Goal: Information Seeking & Learning: Understand process/instructions

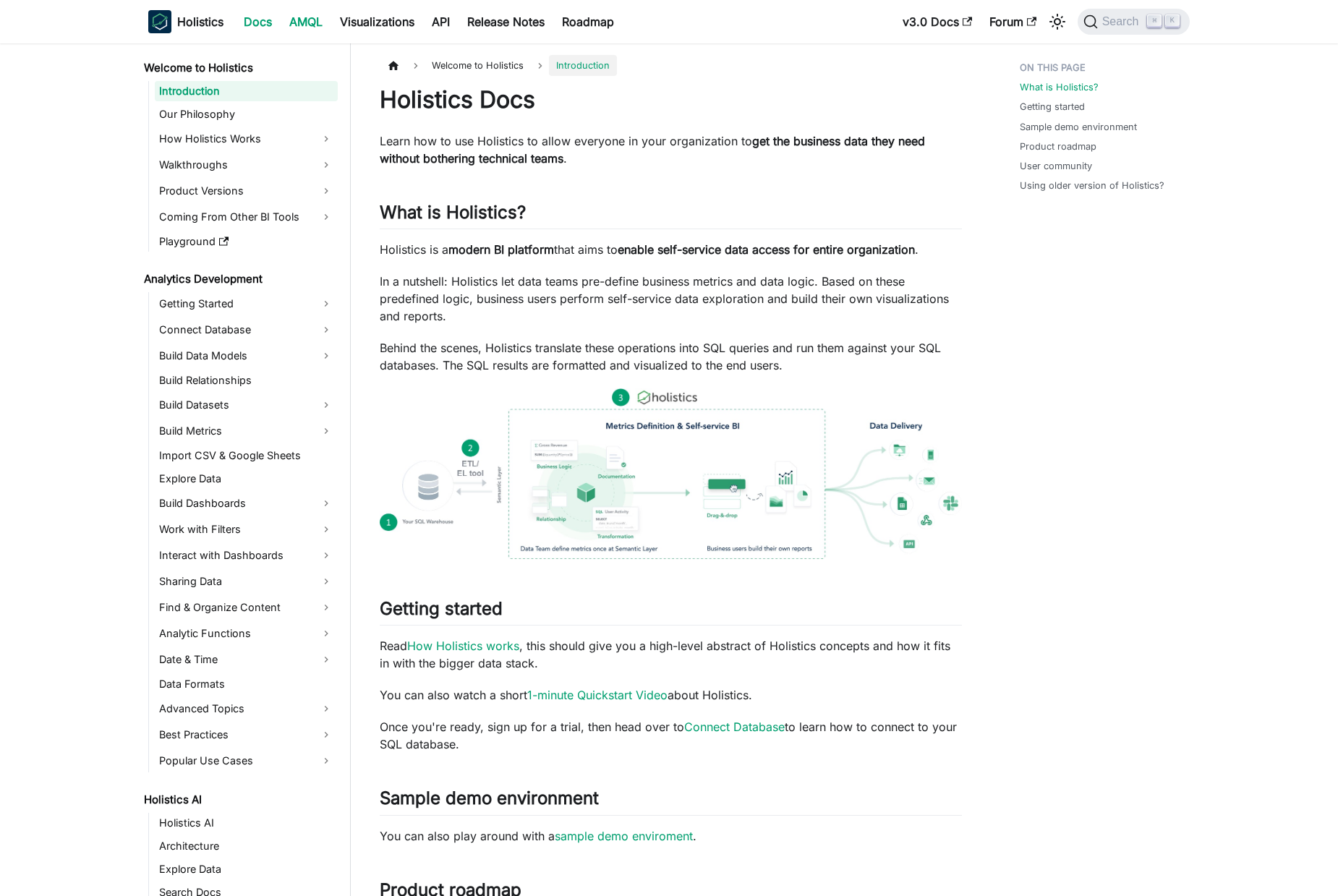
click at [317, 18] on link "AMQL" at bounding box center [306, 22] width 51 height 23
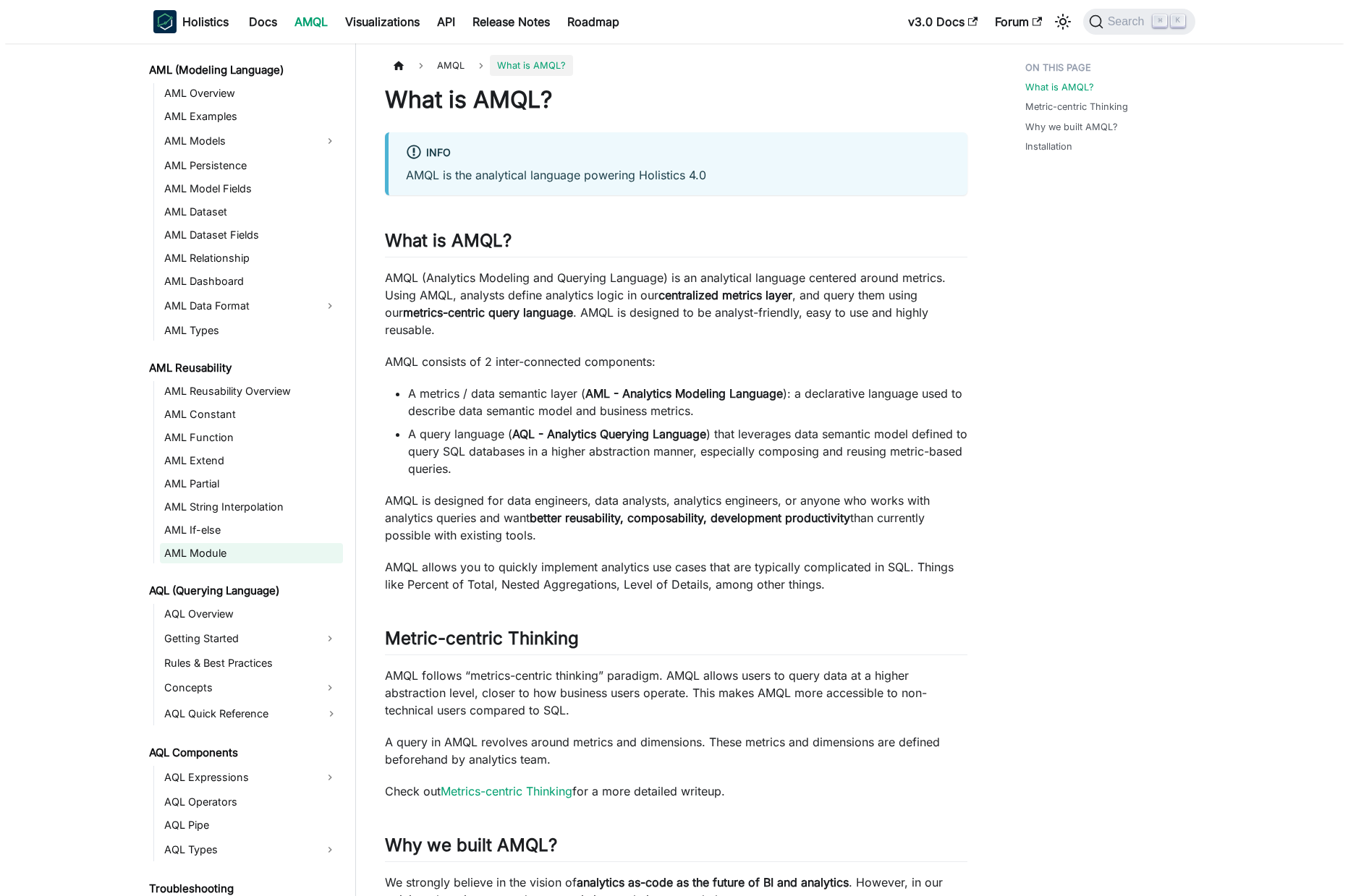
scroll to position [272, 0]
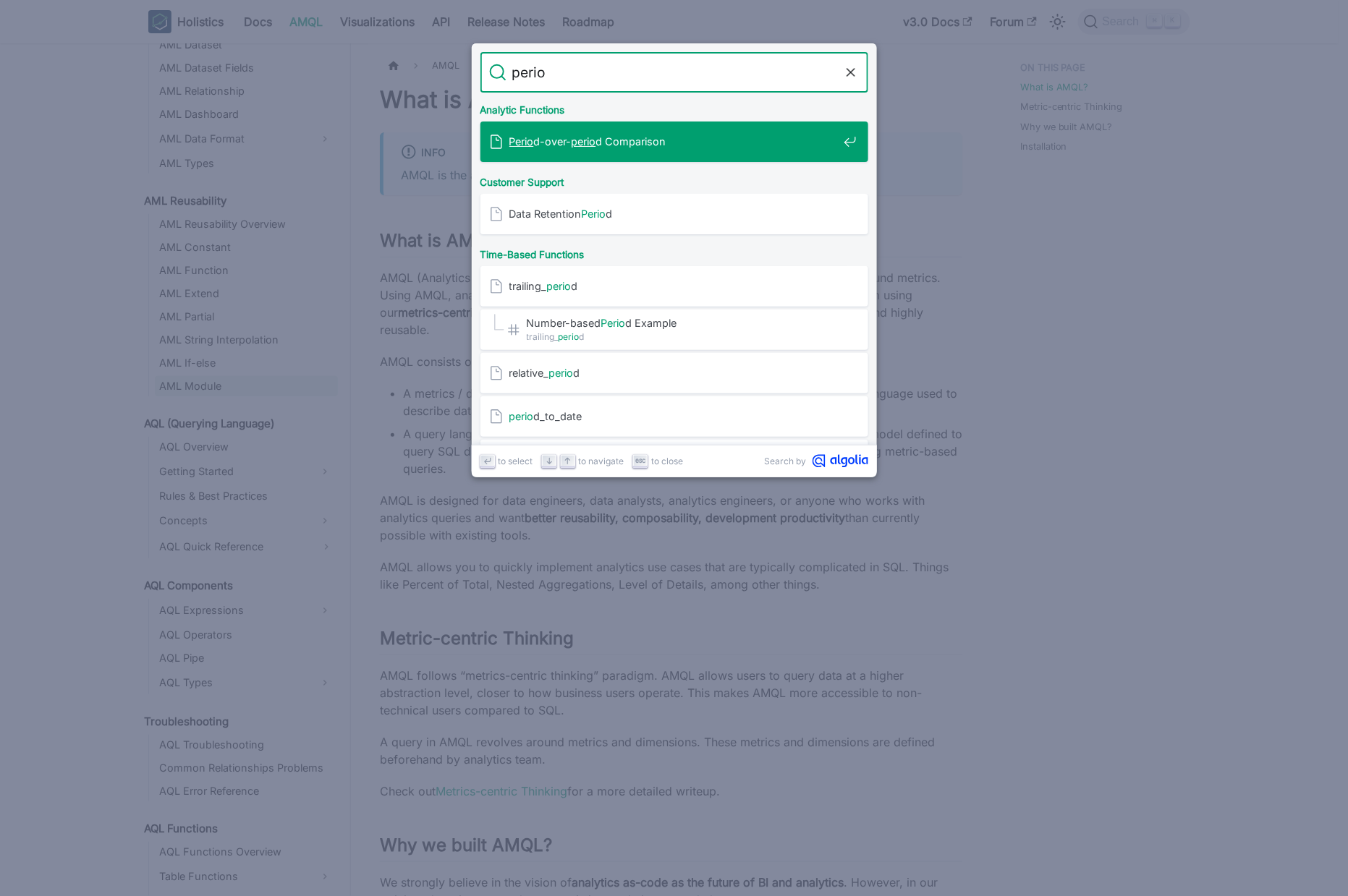
type input "period"
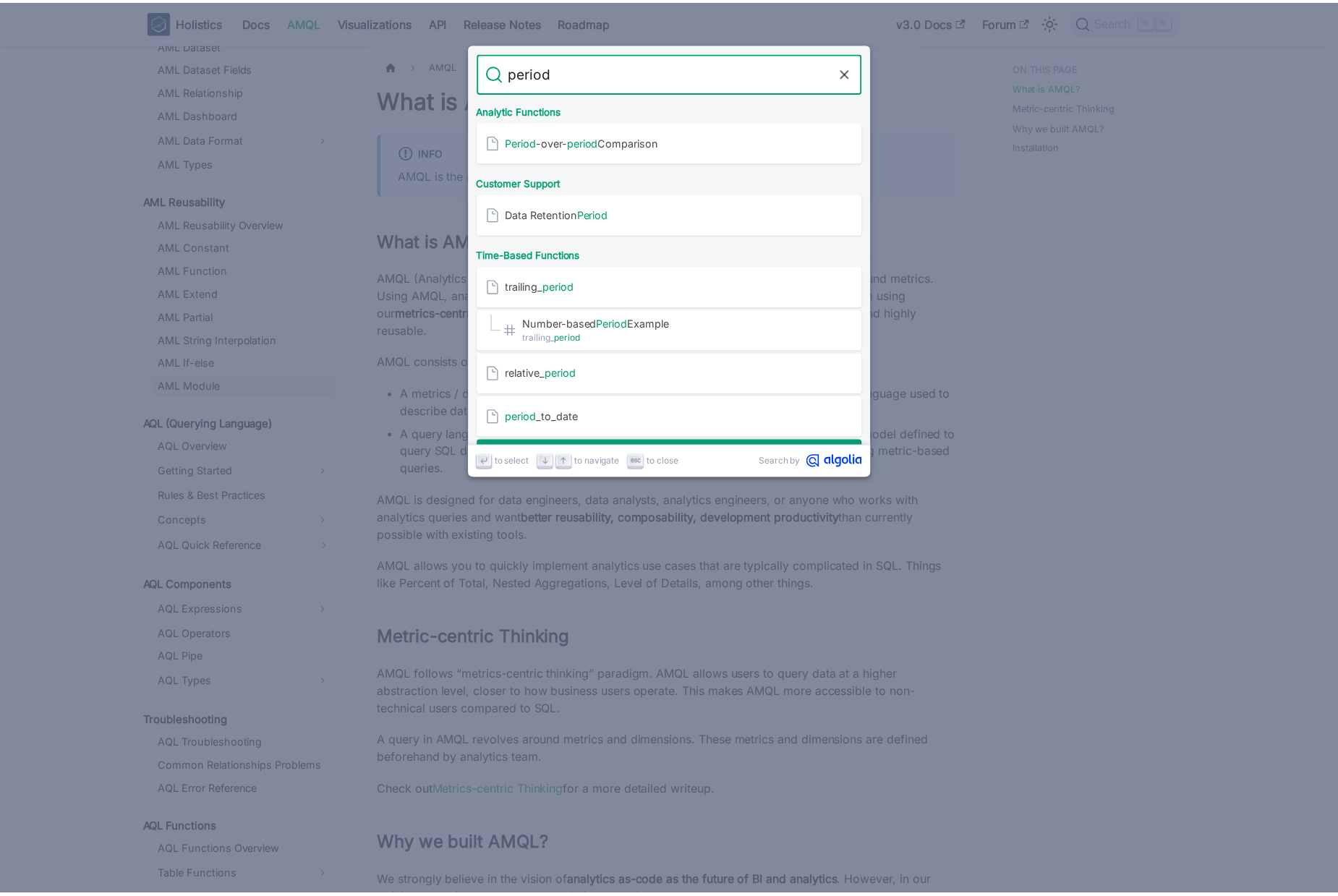
scroll to position [37, 0]
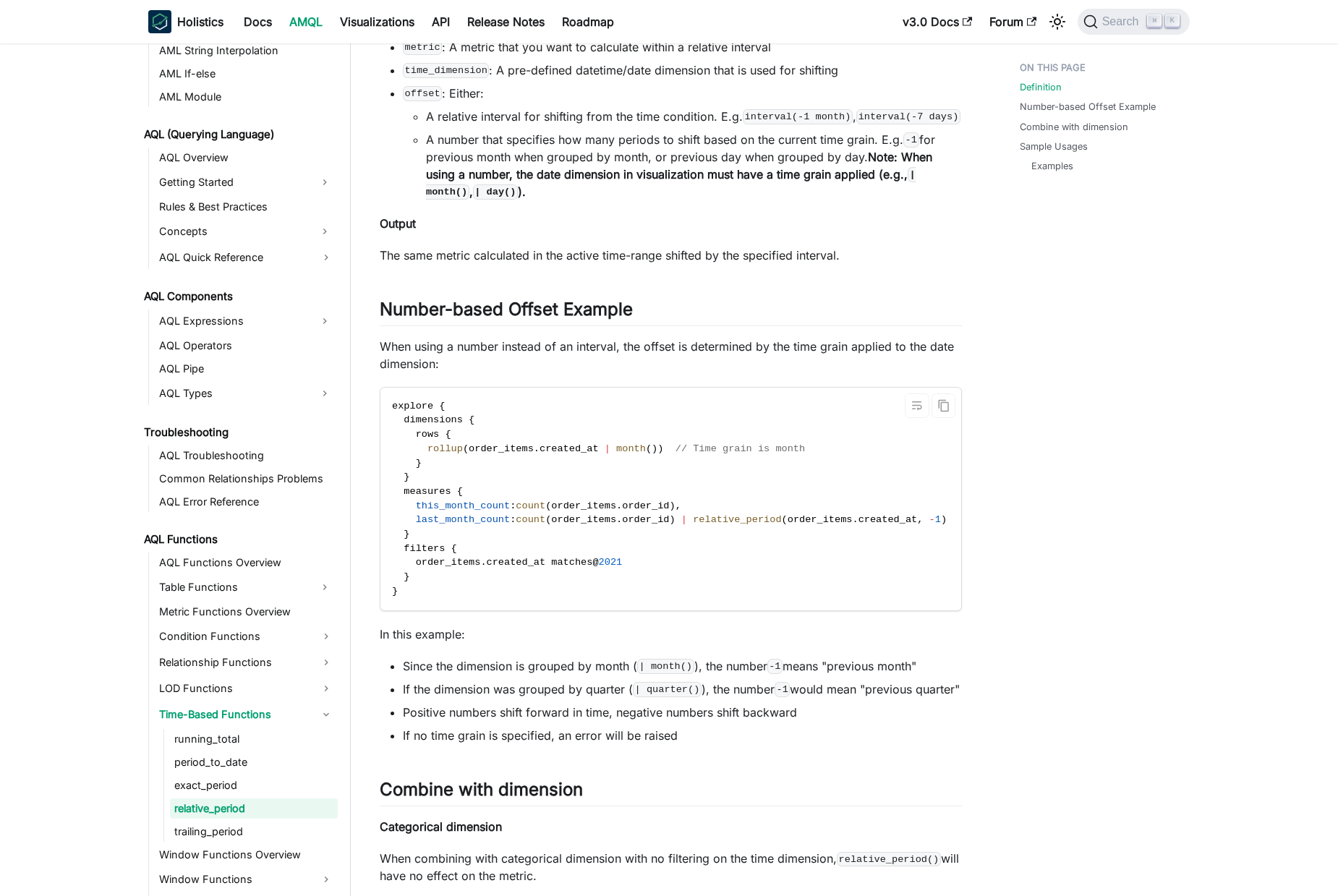
scroll to position [673, 0]
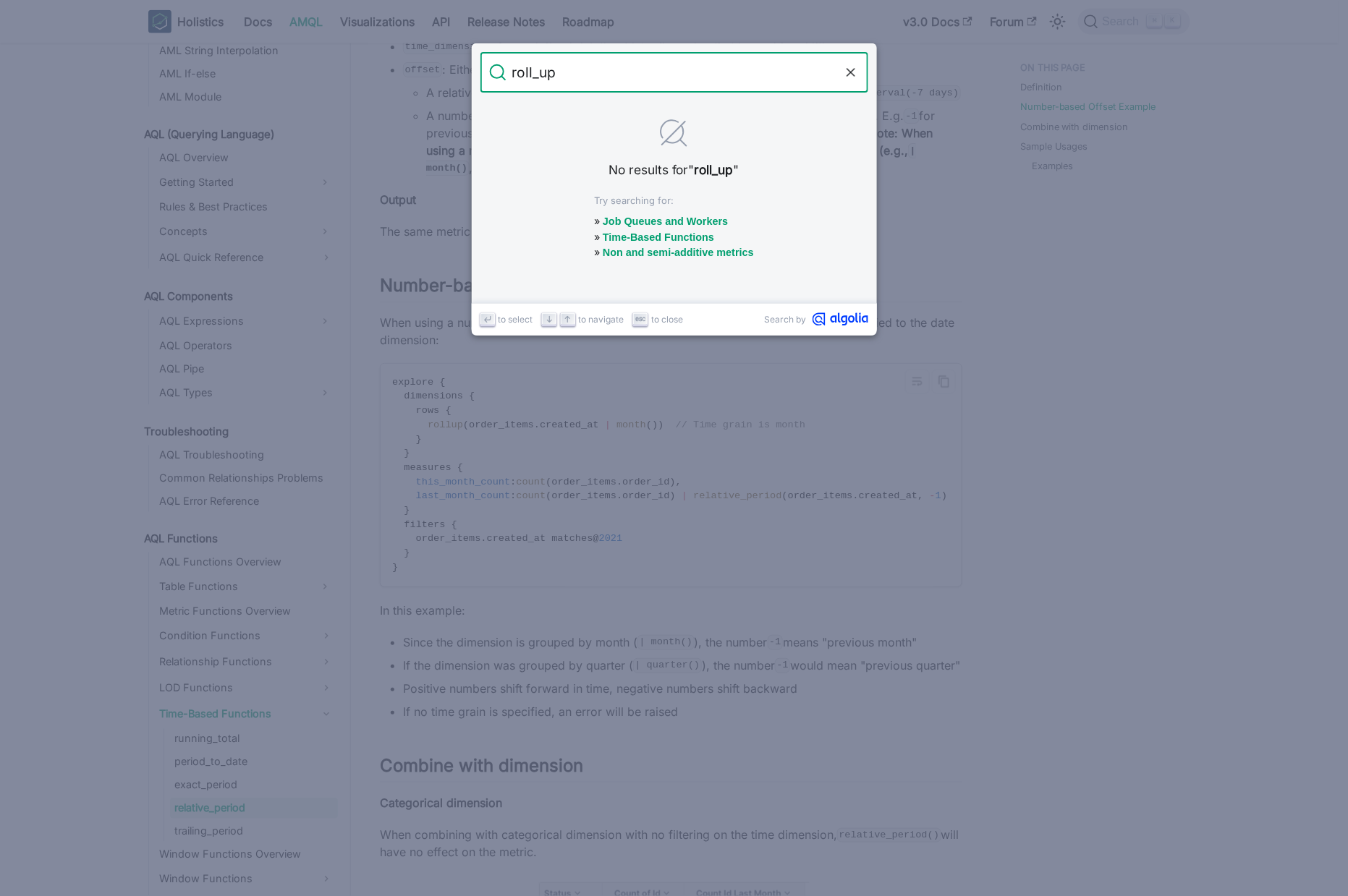
type input "roll_up"
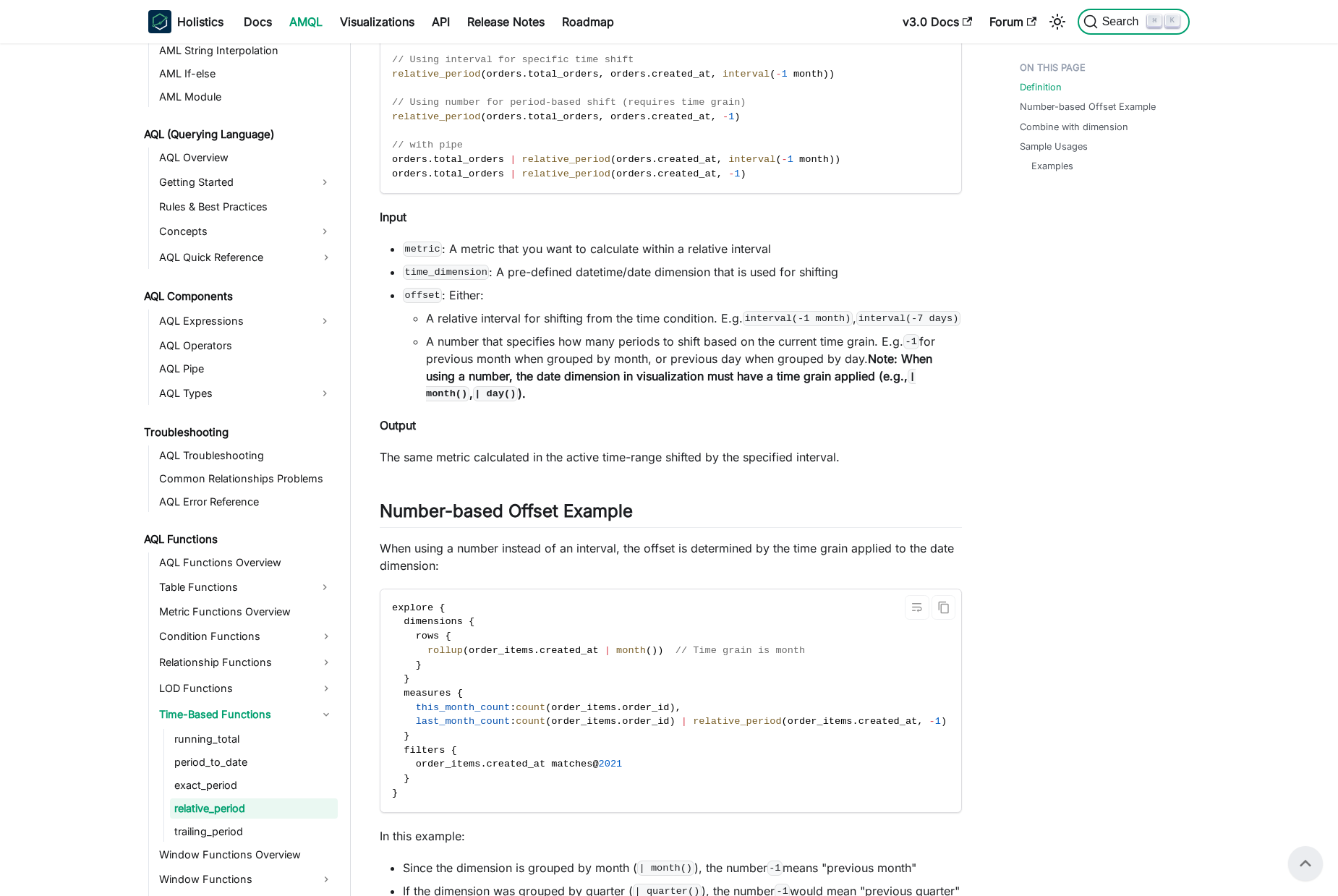
scroll to position [437, 0]
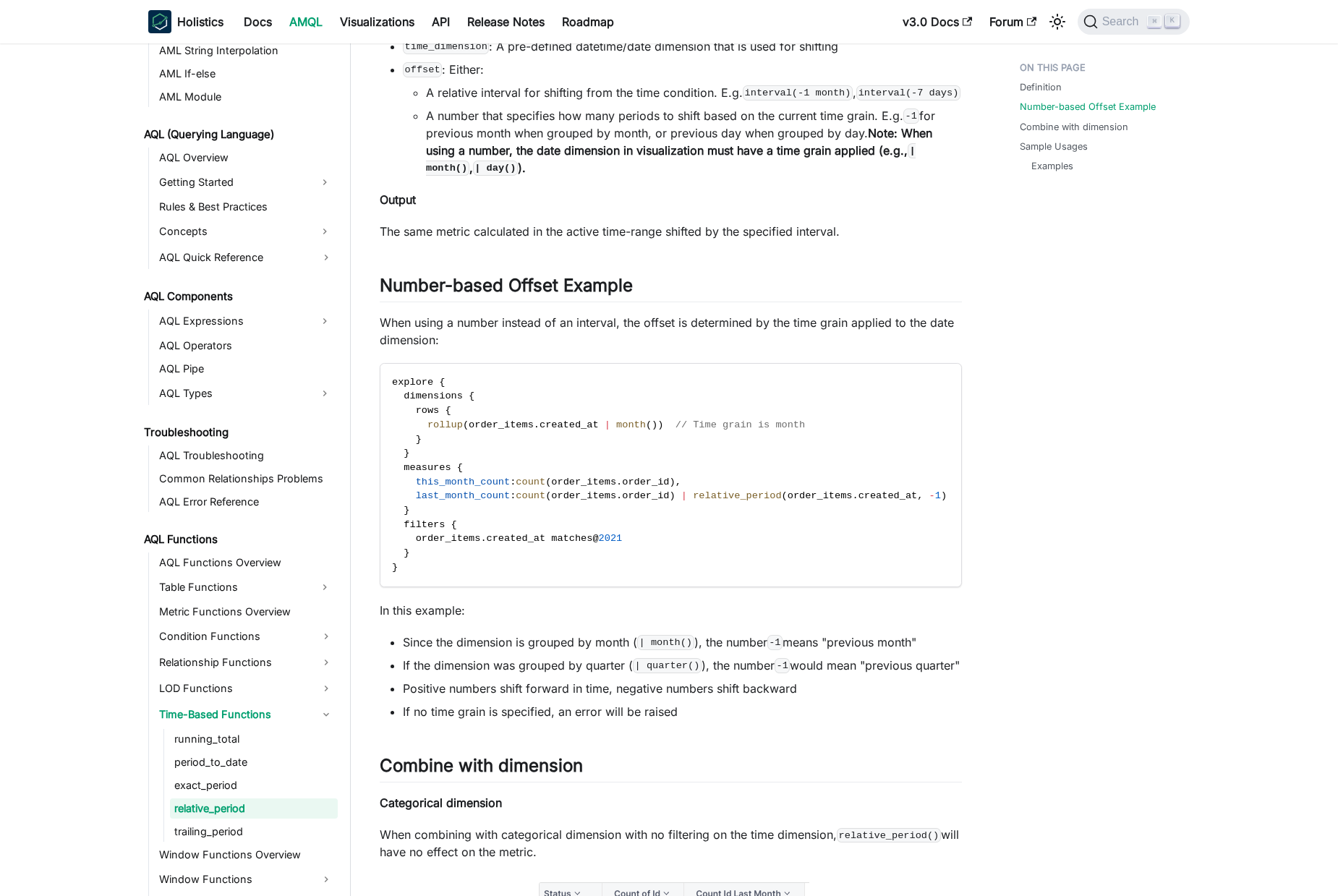
scroll to position [752, 0]
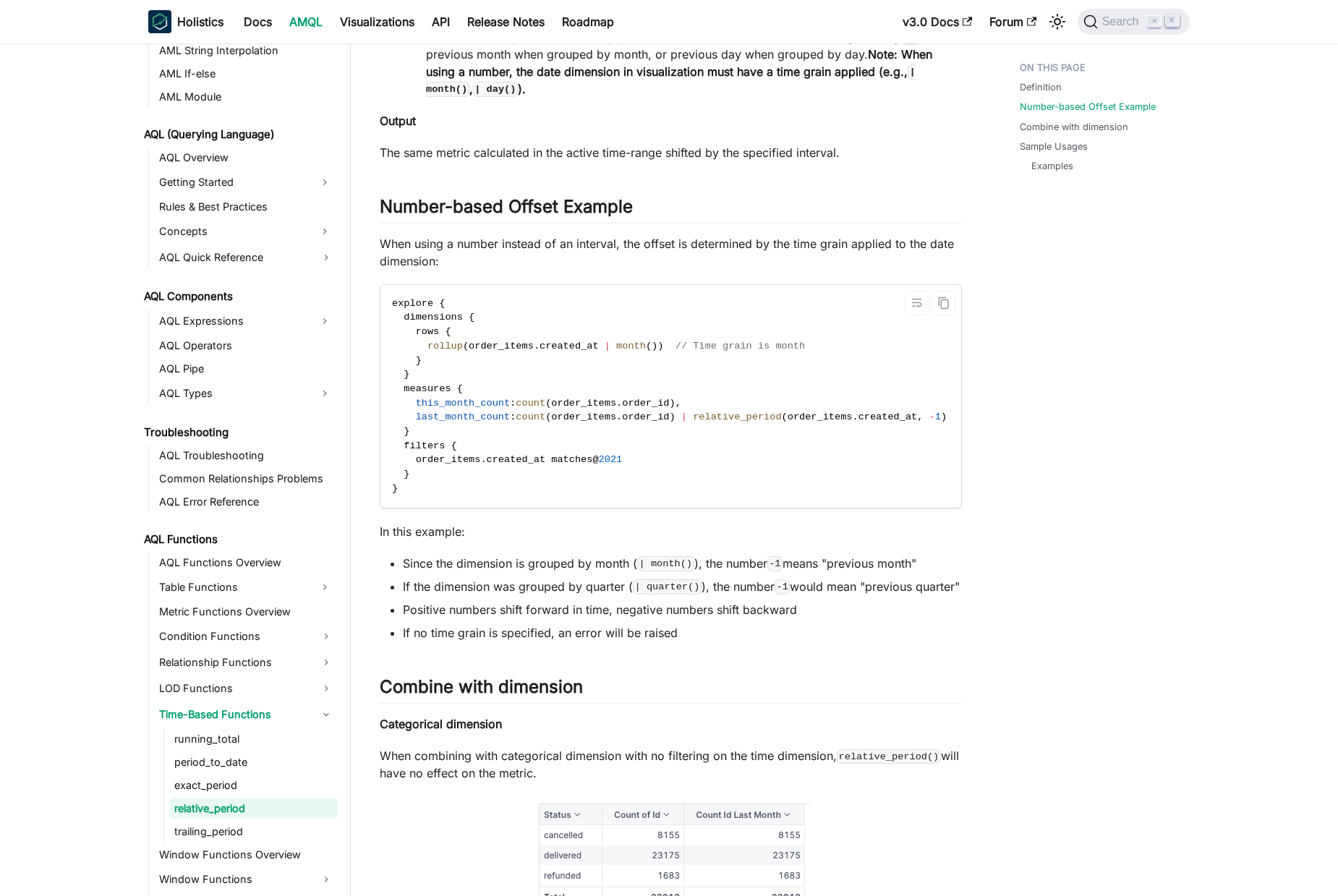
click at [515, 423] on span ":" at bounding box center [512, 417] width 6 height 11
click at [604, 428] on code "explore { dimensions { rows { rollup ( order_items . created_at | month ( ) ) /…" at bounding box center [726, 396] width 690 height 223
click at [448, 465] on span "order_items" at bounding box center [449, 460] width 65 height 11
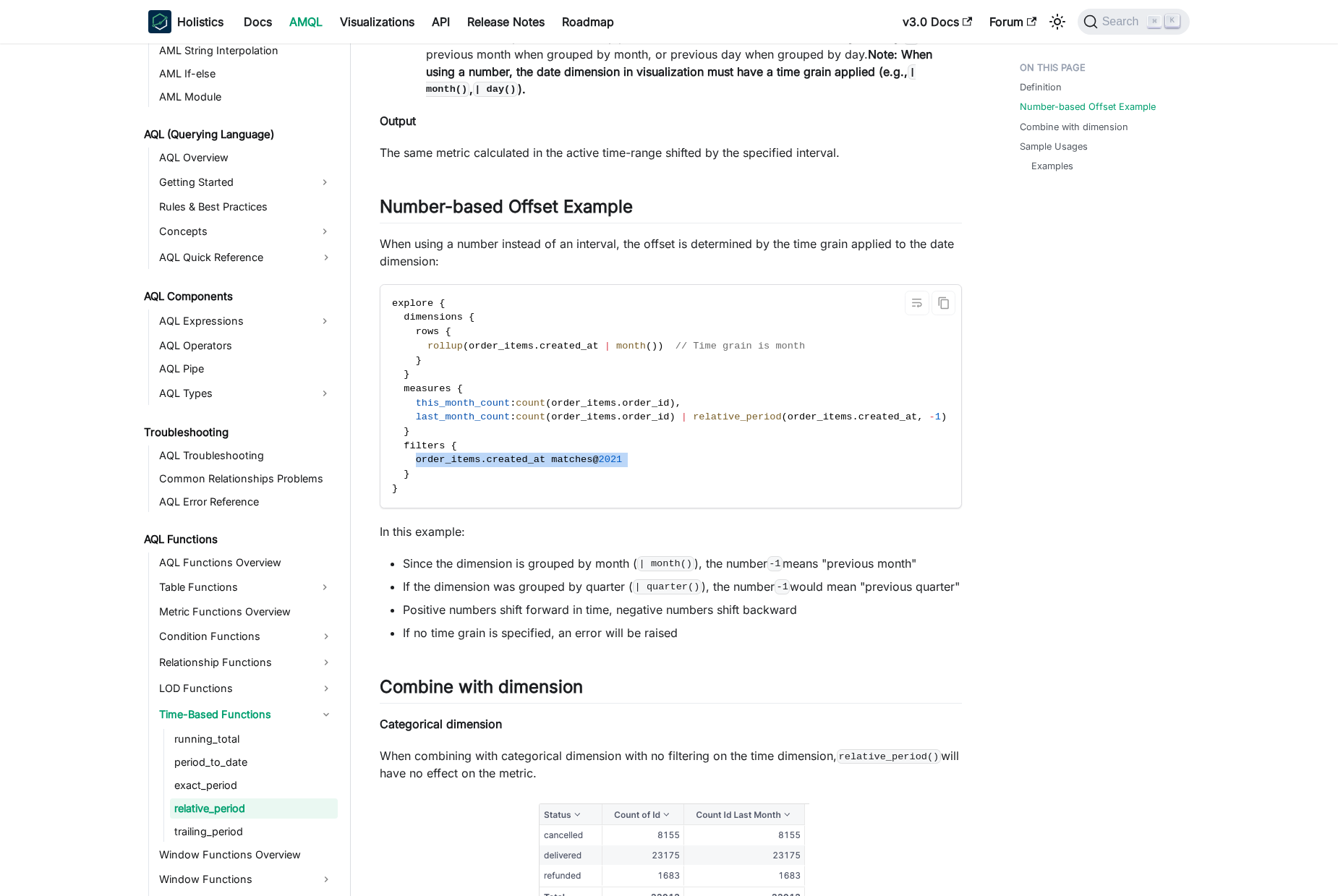
drag, startPoint x: 448, startPoint y: 474, endPoint x: 619, endPoint y: 459, distance: 171.7
click at [644, 479] on code "explore { dimensions { rows { rollup ( order_items . created_at | month ( ) ) /…" at bounding box center [726, 396] width 690 height 223
click at [468, 423] on span "last_month_count" at bounding box center [463, 417] width 95 height 11
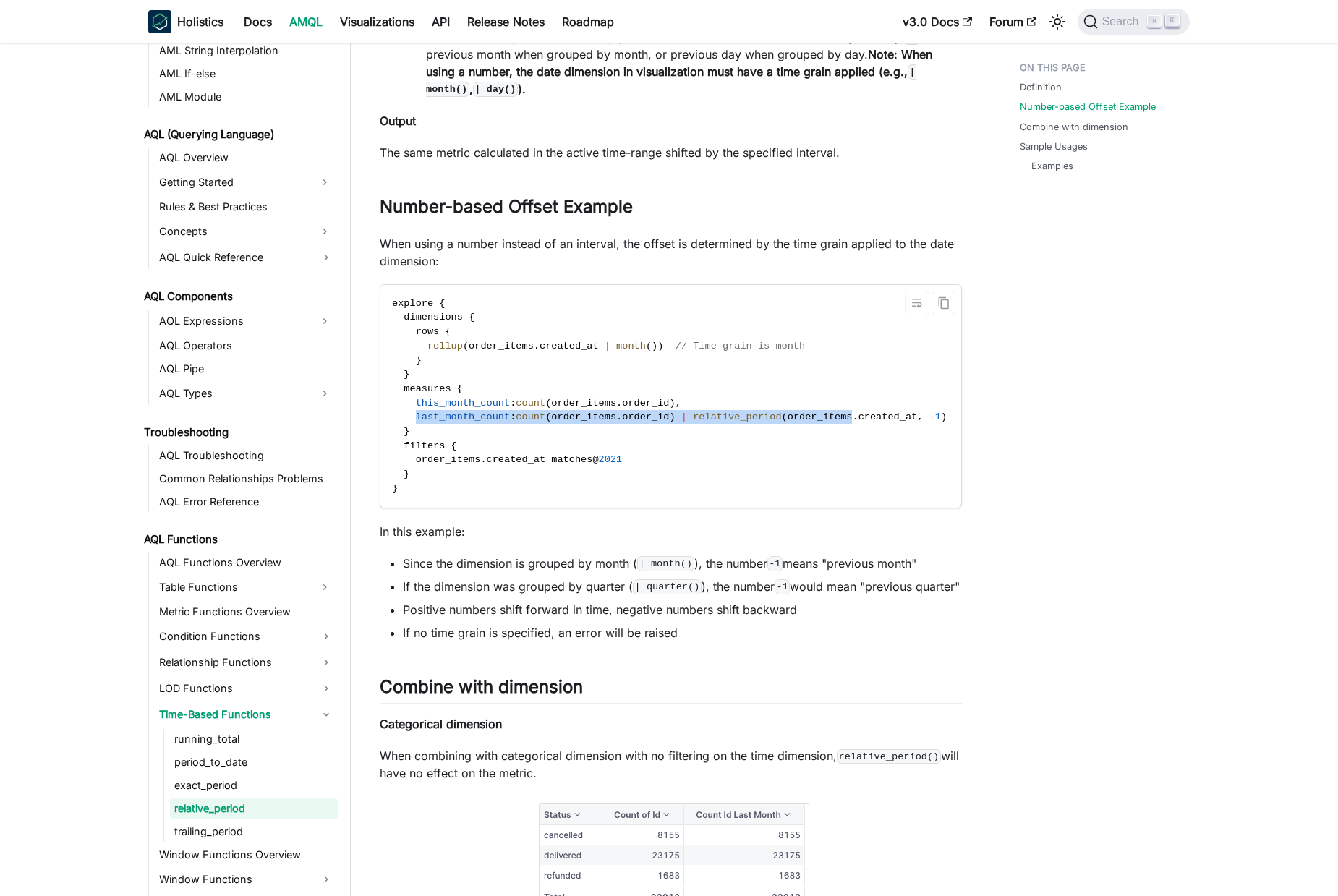
drag, startPoint x: 468, startPoint y: 431, endPoint x: 834, endPoint y: 438, distance: 366.1
click at [834, 423] on span "last_month_count : count ( order_items . order_id ) | relative_period ( order_i…" at bounding box center [726, 417] width 667 height 11
click at [712, 423] on span "relative_period" at bounding box center [737, 417] width 88 height 11
click at [515, 423] on span ":" at bounding box center [512, 417] width 6 height 11
drag, startPoint x: 518, startPoint y: 434, endPoint x: 904, endPoint y: 433, distance: 386.0
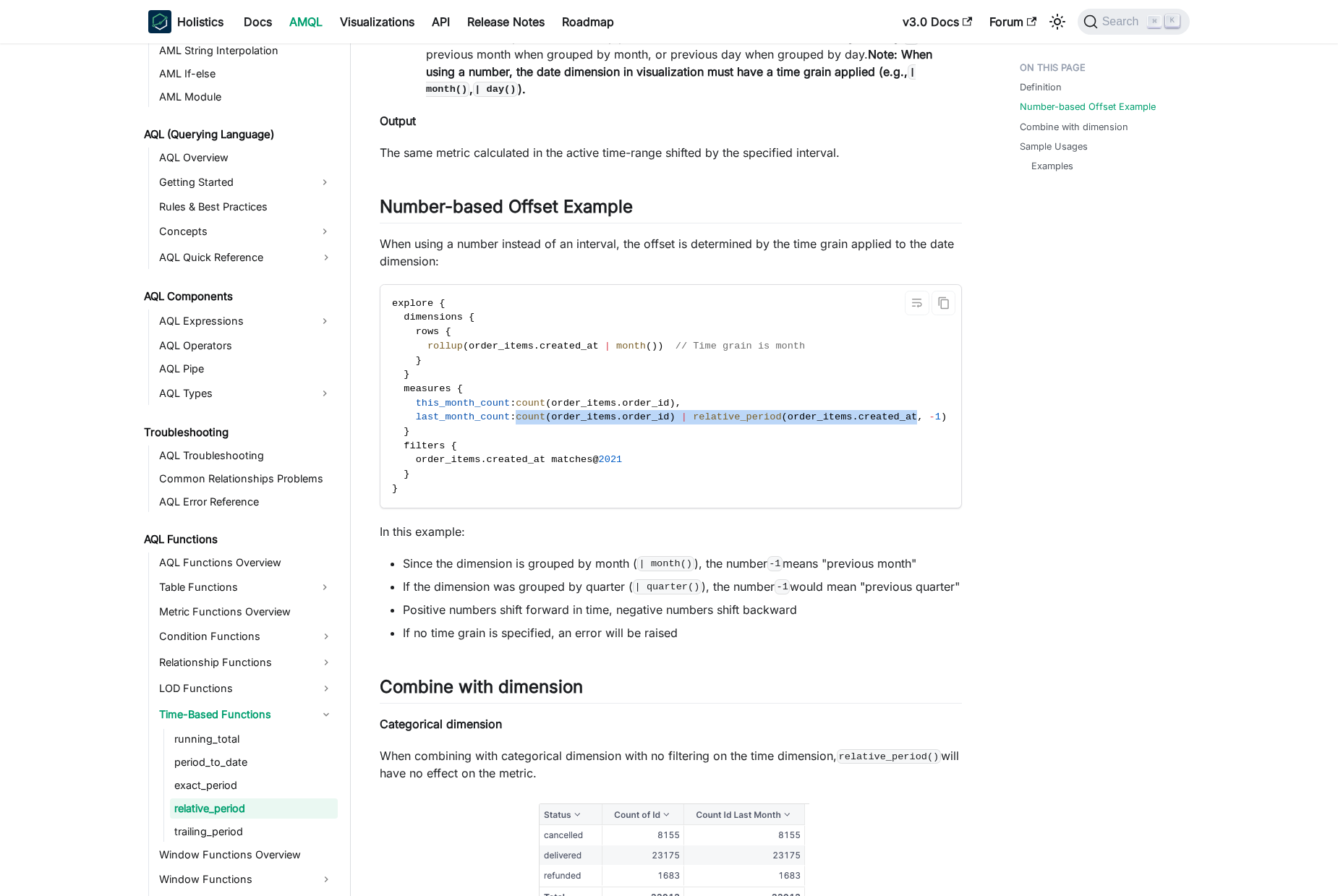
click at [904, 423] on span "last_month_count : count ( order_items . order_id ) | relative_period ( order_i…" at bounding box center [726, 417] width 667 height 11
click at [801, 423] on span "order_items" at bounding box center [820, 417] width 65 height 11
drag, startPoint x: 942, startPoint y: 433, endPoint x: 828, endPoint y: 439, distance: 114.2
click at [665, 423] on span "last_month_count : count ( order_items . order_id ) | relative_period ( order_i…" at bounding box center [726, 417] width 667 height 11
click at [836, 423] on span "order_items" at bounding box center [820, 417] width 65 height 11
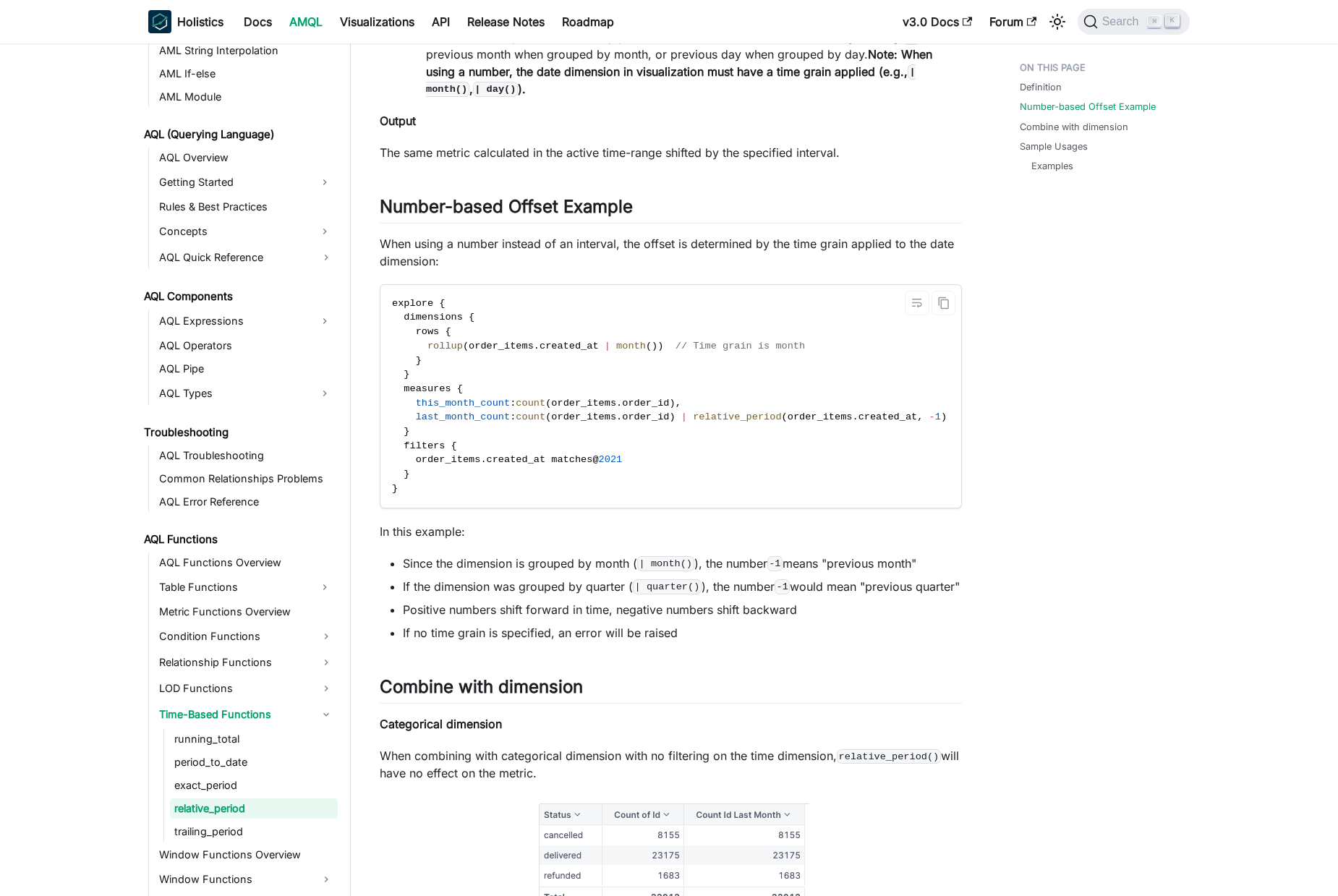
click at [745, 423] on span "relative_period" at bounding box center [737, 417] width 88 height 11
drag, startPoint x: 745, startPoint y: 433, endPoint x: 889, endPoint y: 435, distance: 144.0
click at [944, 423] on span "last_month_count : count ( order_items . order_id ) | relative_period ( order_i…" at bounding box center [726, 417] width 667 height 11
click at [857, 423] on span "." at bounding box center [855, 417] width 6 height 11
drag, startPoint x: 952, startPoint y: 433, endPoint x: 752, endPoint y: 436, distance: 200.0
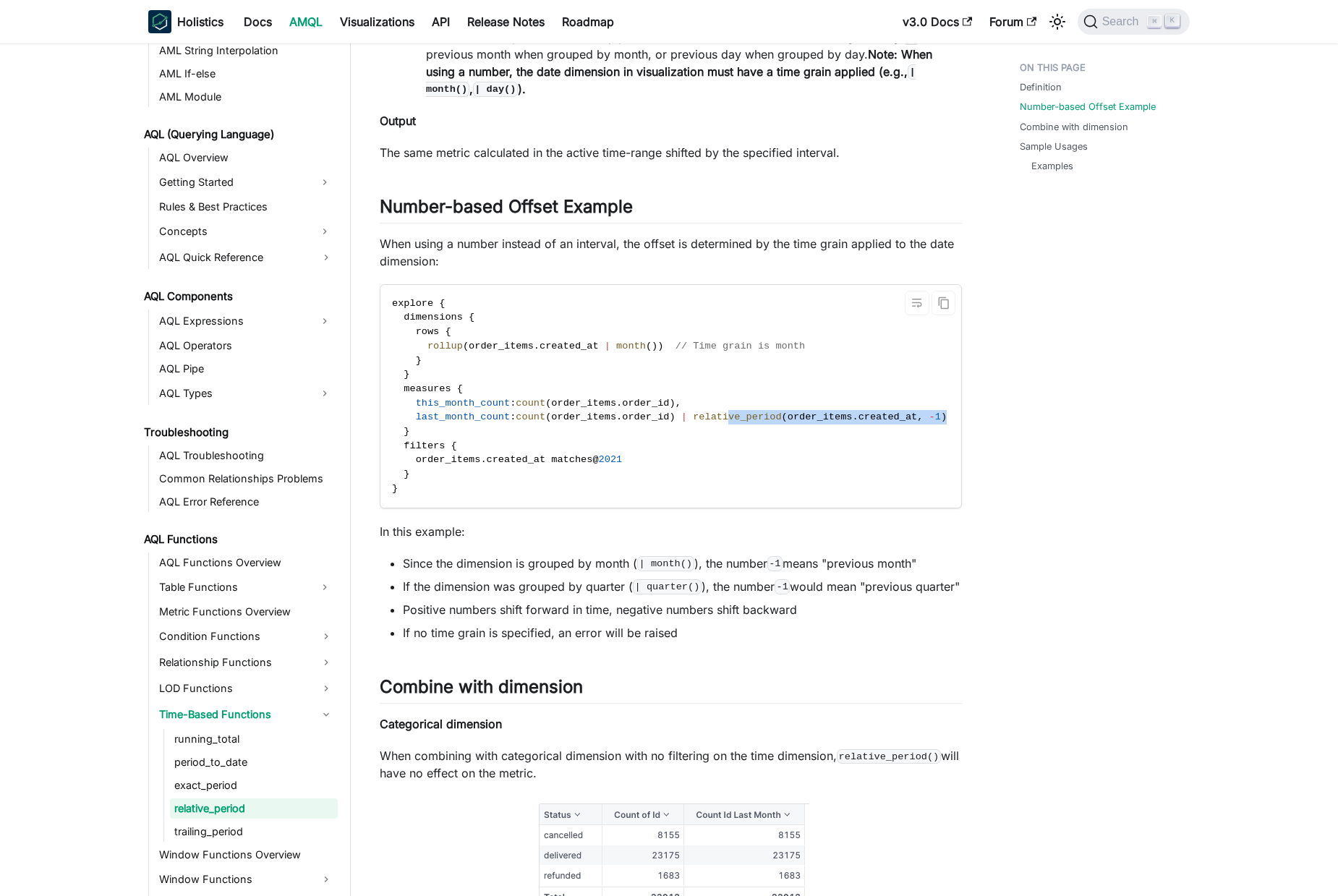
click at [739, 423] on span "last_month_count : count ( order_items . order_id ) | relative_period ( order_i…" at bounding box center [726, 417] width 667 height 11
click at [826, 423] on span "order_items" at bounding box center [820, 417] width 65 height 11
click at [473, 423] on span "last_month_count" at bounding box center [463, 417] width 95 height 11
drag, startPoint x: 557, startPoint y: 434, endPoint x: 585, endPoint y: 436, distance: 28.1
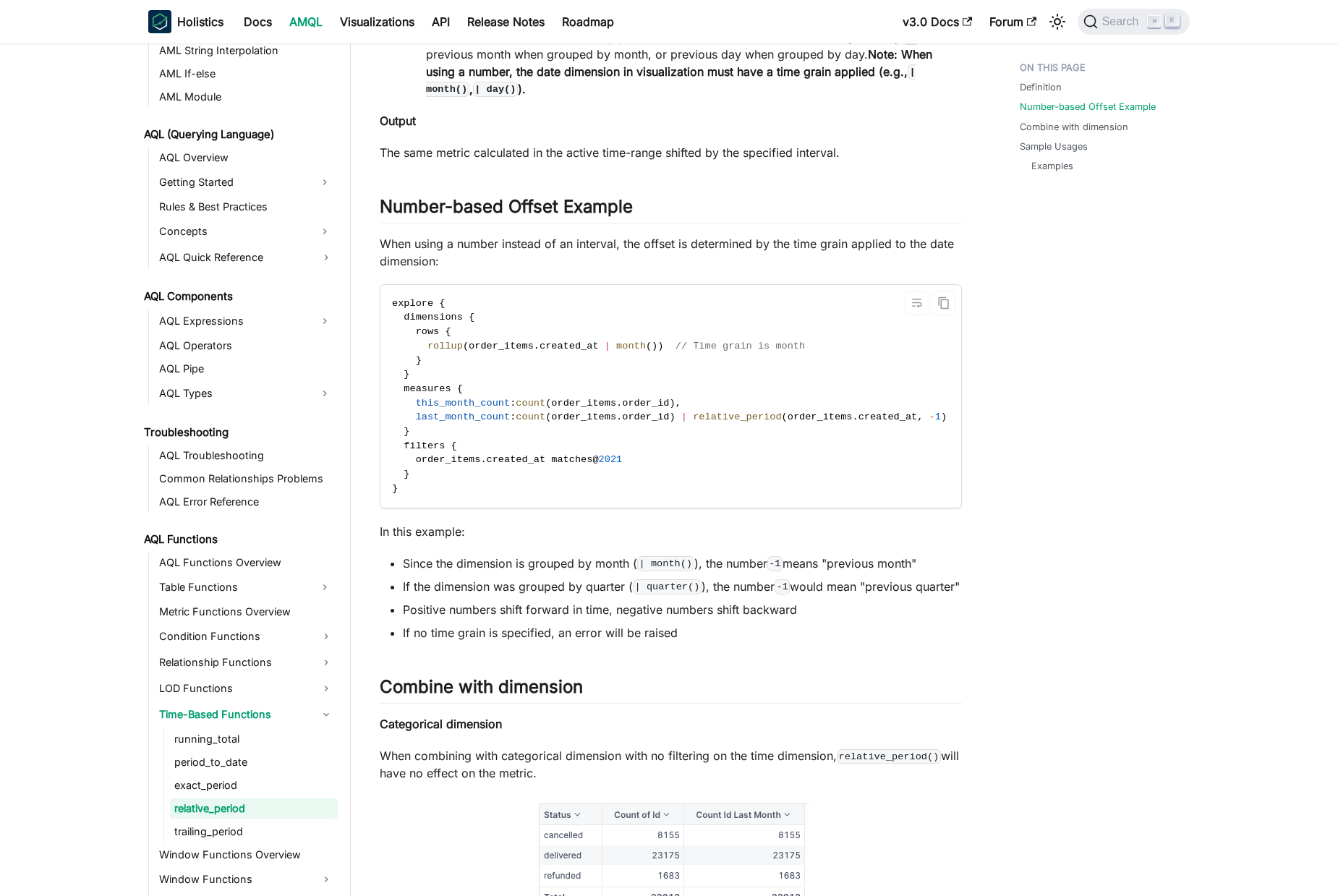
click at [557, 423] on span "last_month_count : count ( order_items . order_id ) | relative_period ( order_i…" at bounding box center [726, 417] width 667 height 11
click at [647, 423] on span "order_id" at bounding box center [645, 417] width 47 height 11
click at [739, 441] on code "explore { dimensions { rows { rollup ( order_items . created_at | month ( ) ) /…" at bounding box center [726, 396] width 690 height 223
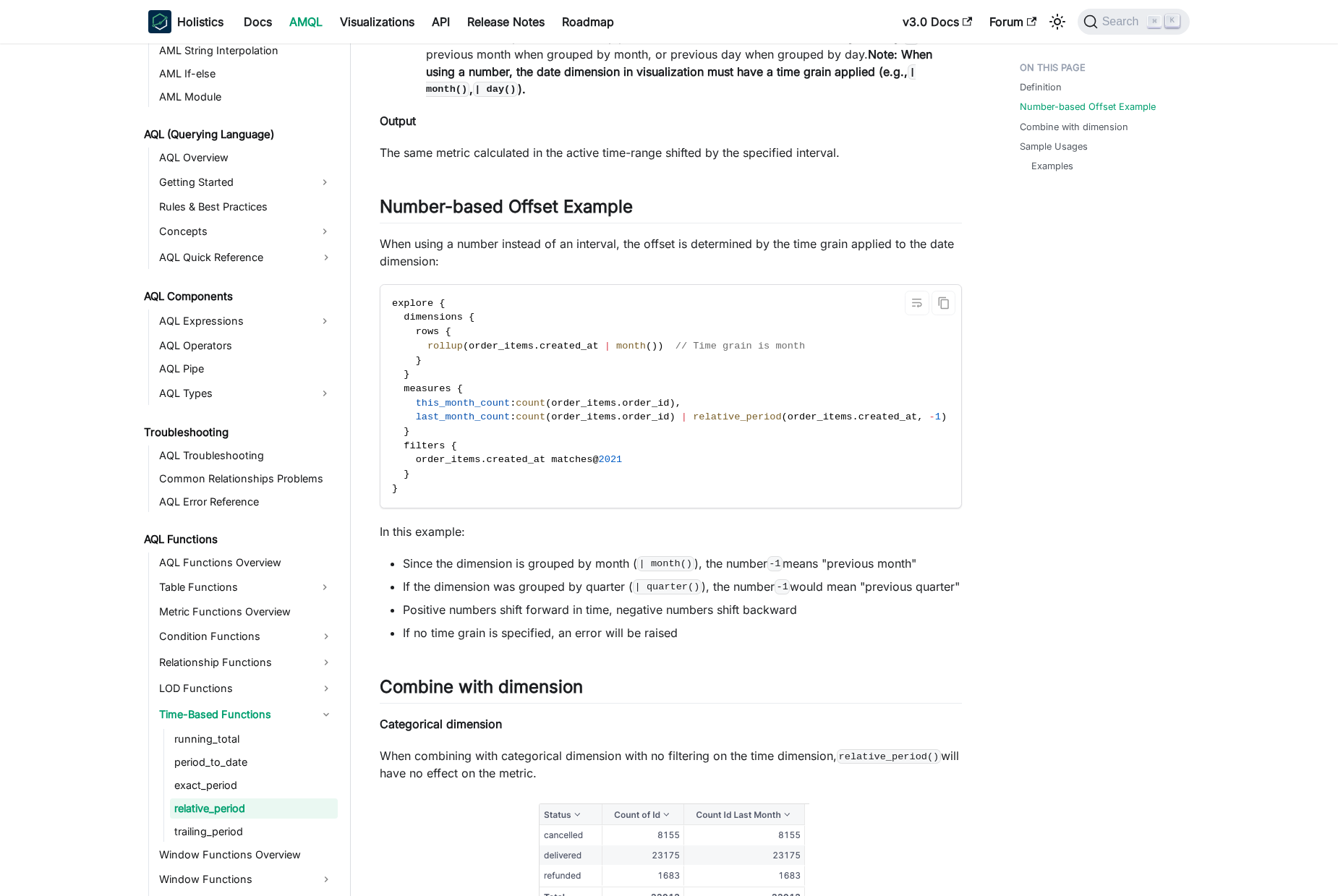
click at [694, 352] on span "// Time grain is month" at bounding box center [740, 346] width 130 height 11
click at [756, 352] on span "// Time grain is month" at bounding box center [740, 346] width 130 height 11
click at [568, 409] on span "order_items" at bounding box center [583, 403] width 65 height 11
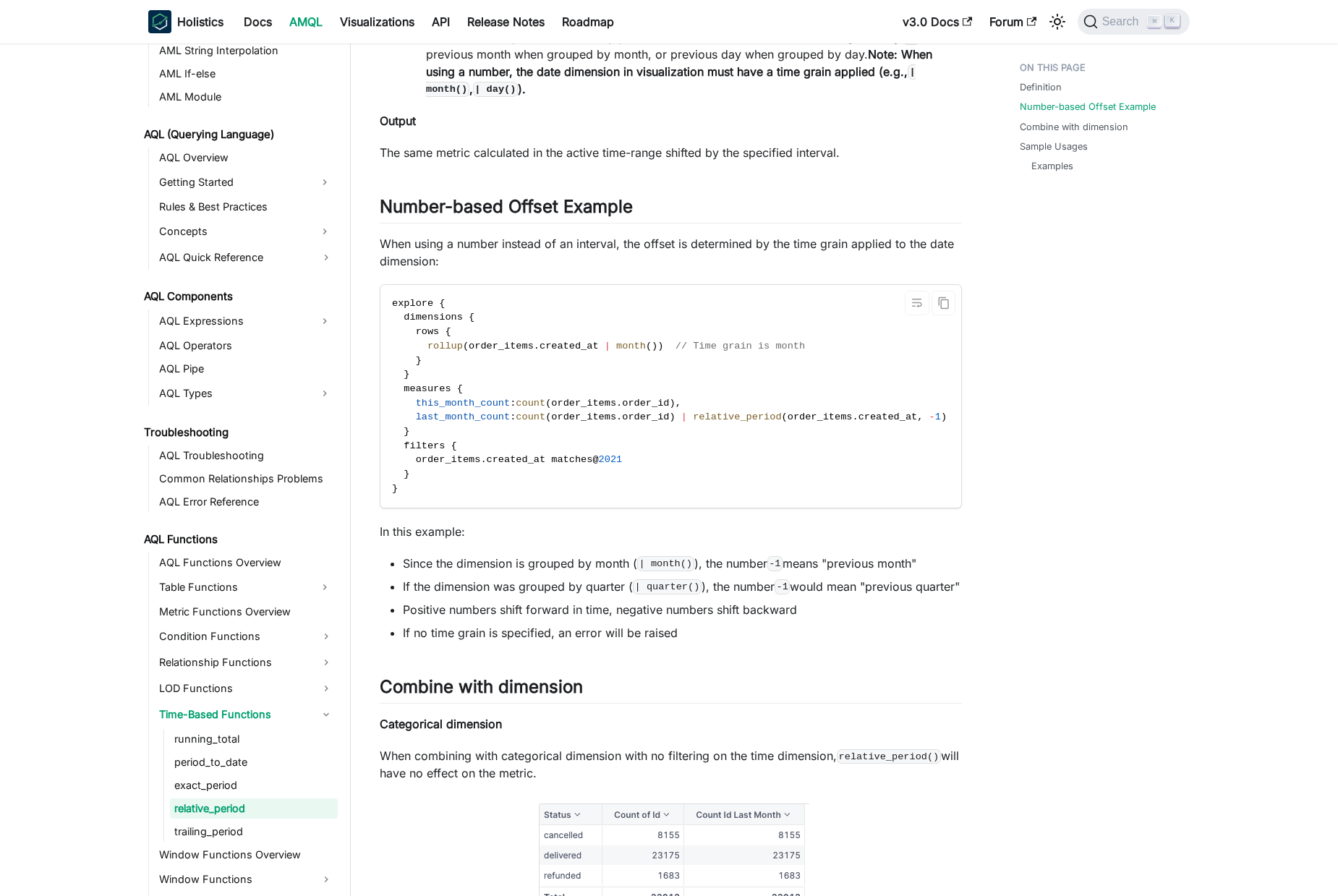
click at [478, 409] on span "this_month_count" at bounding box center [463, 403] width 95 height 11
drag, startPoint x: 478, startPoint y: 420, endPoint x: 551, endPoint y: 426, distance: 73.2
click at [649, 409] on span "this_month_count : count ( order_items . order_id ) ," at bounding box center [536, 403] width 289 height 11
click at [551, 409] on span "(" at bounding box center [548, 403] width 6 height 11
click at [460, 423] on span "last_month_count" at bounding box center [463, 417] width 95 height 11
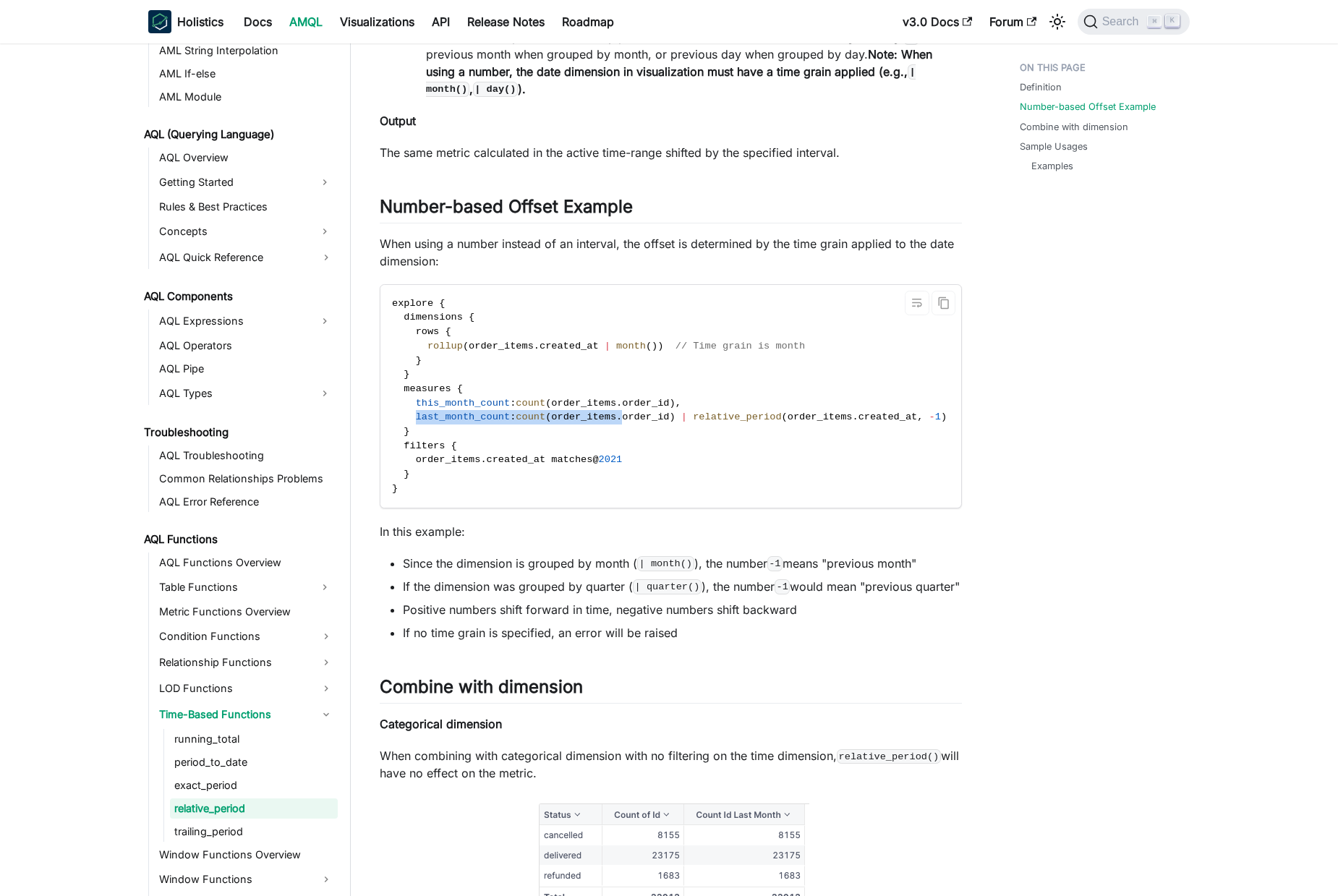
drag, startPoint x: 460, startPoint y: 436, endPoint x: 623, endPoint y: 441, distance: 163.1
click at [623, 441] on code "explore { dimensions { rows { rollup ( order_items . created_at | month ( ) ) /…" at bounding box center [726, 396] width 690 height 223
click at [539, 423] on span "count" at bounding box center [530, 417] width 30 height 11
click at [487, 409] on span "this_month_count" at bounding box center [463, 403] width 95 height 11
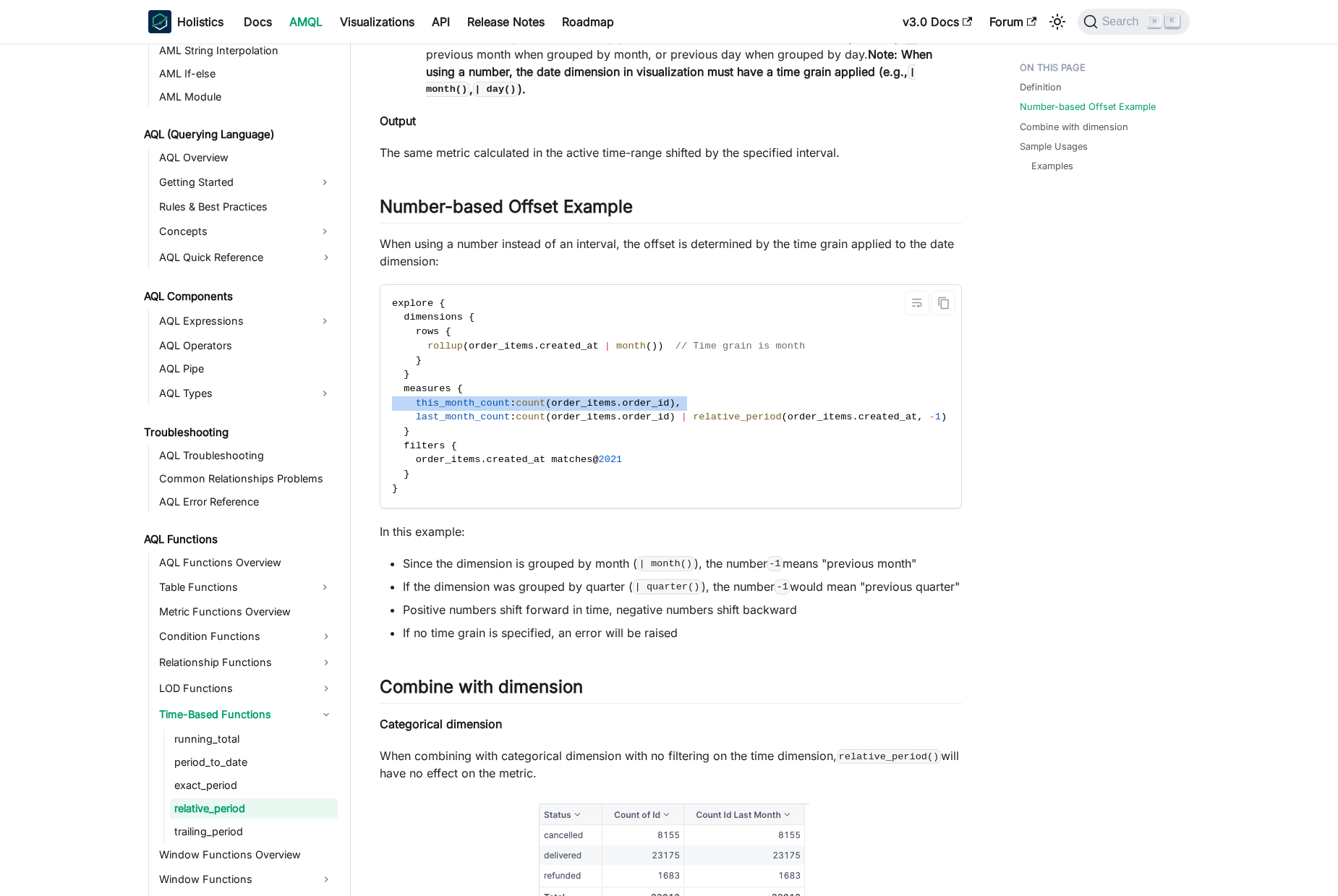
drag, startPoint x: 487, startPoint y: 421, endPoint x: 496, endPoint y: 422, distance: 9.1
click at [486, 409] on span "this_month_count" at bounding box center [463, 403] width 95 height 11
click at [599, 423] on span "order_items" at bounding box center [583, 417] width 65 height 11
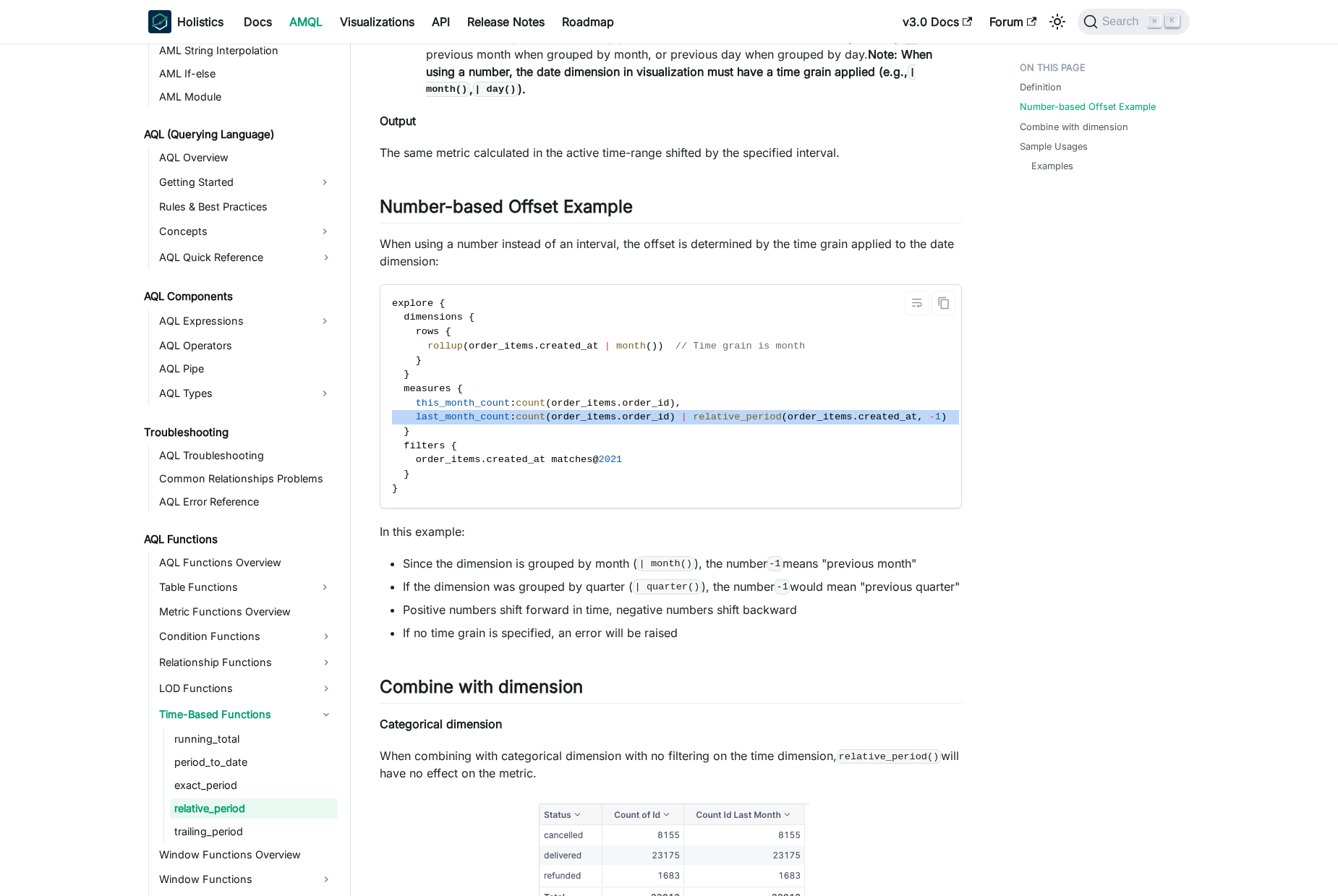
click at [599, 423] on span "order_items" at bounding box center [583, 417] width 65 height 11
click at [505, 409] on span "this_month_count" at bounding box center [463, 403] width 95 height 11
click at [426, 409] on span "this_month_count" at bounding box center [463, 403] width 95 height 11
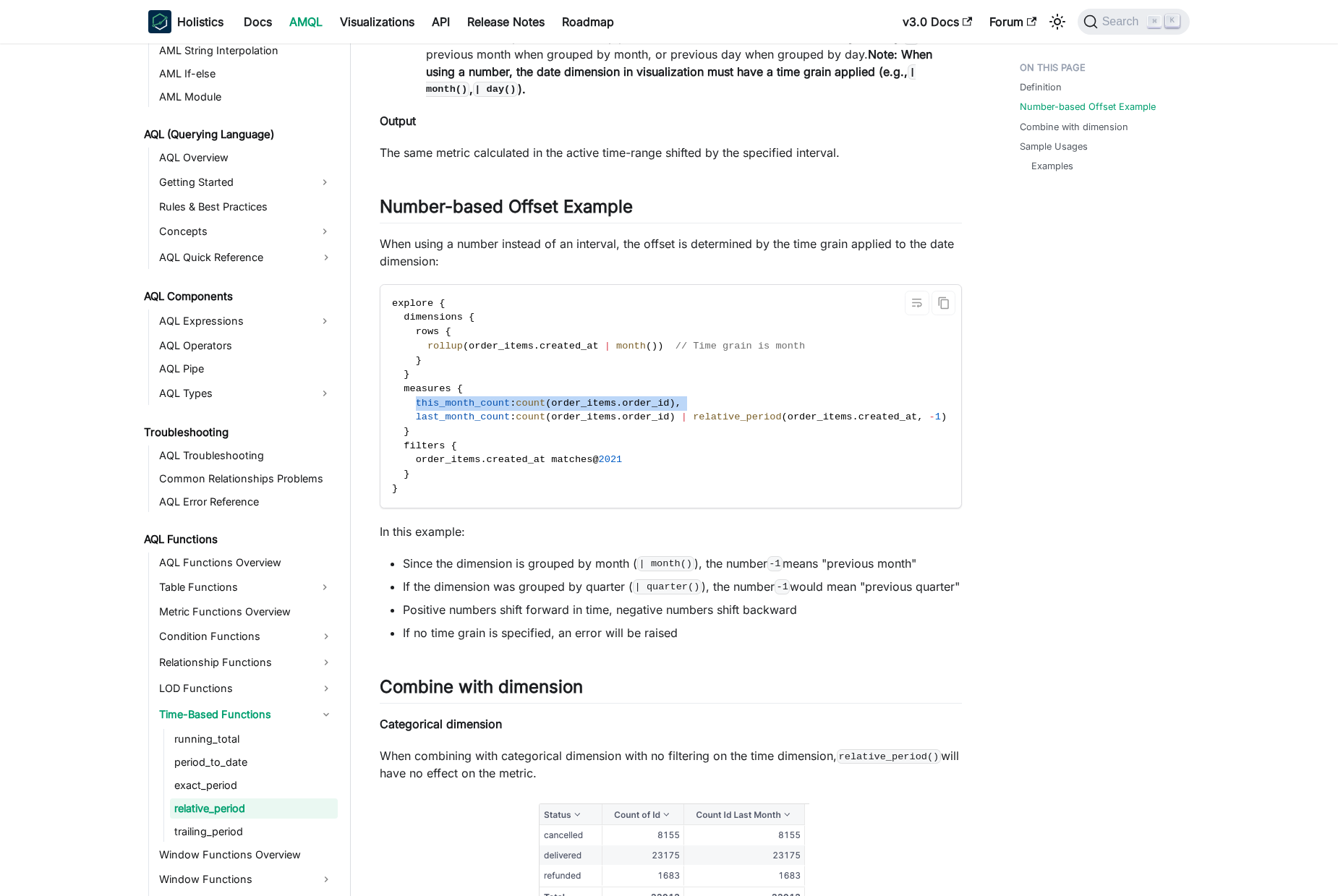
drag, startPoint x: 426, startPoint y: 415, endPoint x: 706, endPoint y: 413, distance: 280.0
click at [710, 413] on code "explore { dimensions { rows { rollup ( order_items . created_at | month ( ) ) /…" at bounding box center [726, 396] width 690 height 223
click at [601, 409] on span "order_items" at bounding box center [583, 403] width 65 height 11
click at [496, 409] on span "this_month_count" at bounding box center [463, 403] width 95 height 11
drag, startPoint x: 496, startPoint y: 417, endPoint x: 603, endPoint y: 418, distance: 107.0
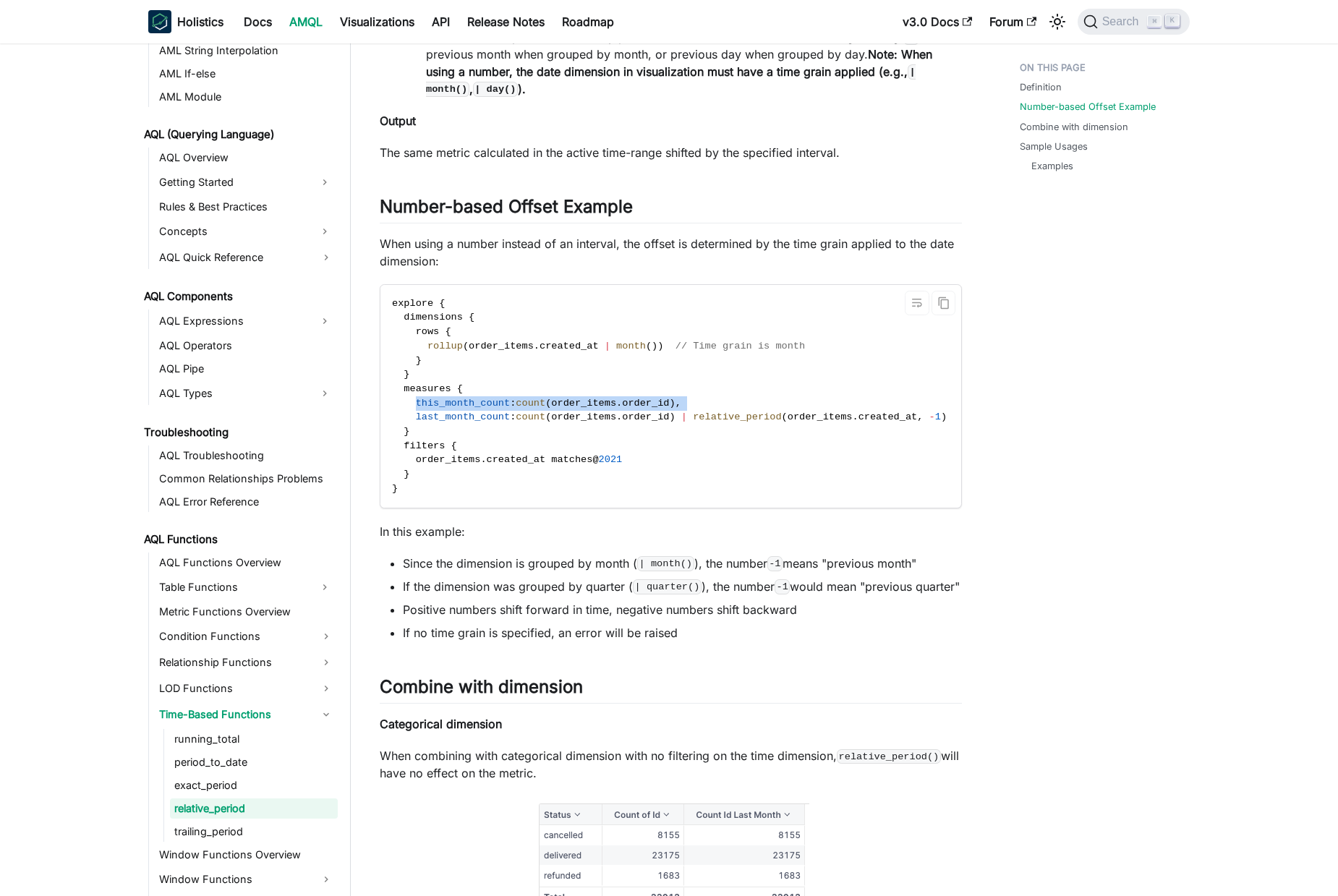
click at [701, 419] on code "explore { dimensions { rows { rollup ( order_items . created_at | month ( ) ) /…" at bounding box center [726, 396] width 690 height 223
click at [593, 409] on span "order_items" at bounding box center [583, 403] width 65 height 11
click at [449, 409] on span "this_month_count" at bounding box center [463, 403] width 95 height 11
drag, startPoint x: 449, startPoint y: 419, endPoint x: 657, endPoint y: 422, distance: 208.0
click at [657, 409] on span "this_month_count : count ( order_items . order_id ) ," at bounding box center [536, 403] width 289 height 11
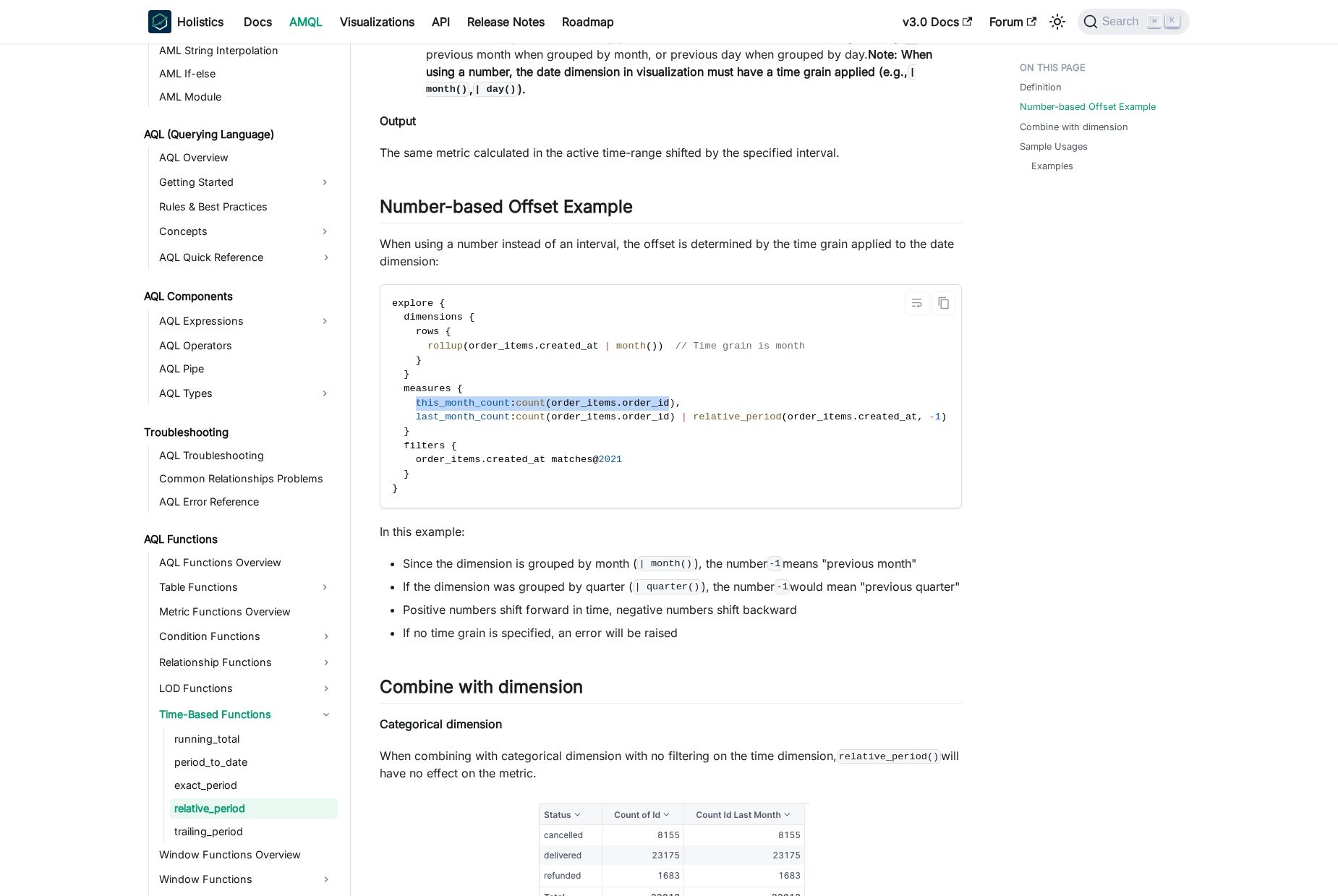
click at [616, 409] on span "order_items" at bounding box center [583, 403] width 65 height 11
click at [468, 409] on span "this_month_count" at bounding box center [463, 403] width 95 height 11
drag, startPoint x: 468, startPoint y: 418, endPoint x: 591, endPoint y: 420, distance: 123.0
click at [694, 421] on code "explore { dimensions { rows { rollup ( order_items . created_at | month ( ) ) /…" at bounding box center [726, 396] width 690 height 223
click at [591, 409] on span "order_items" at bounding box center [583, 403] width 65 height 11
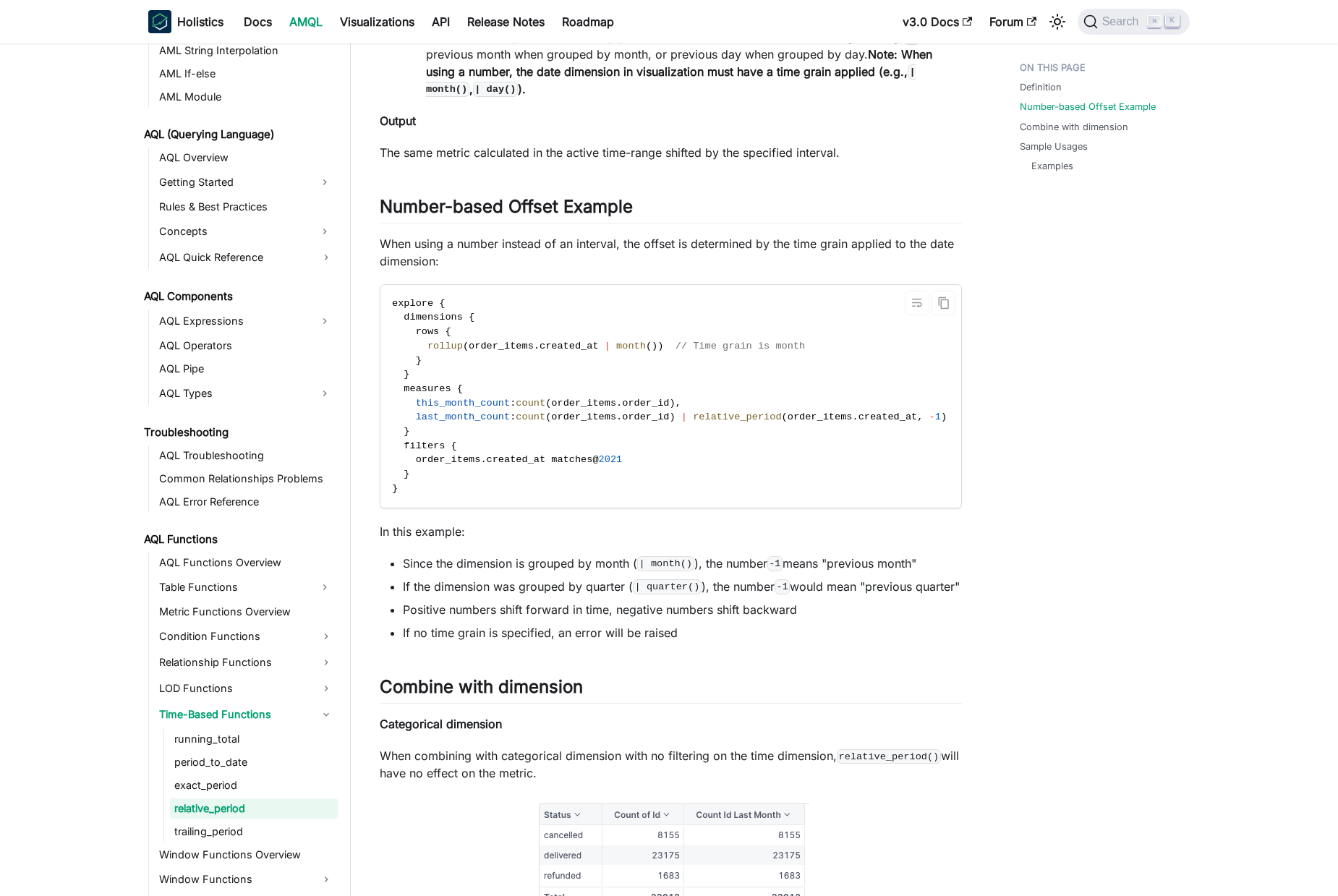
click at [562, 465] on span "matches" at bounding box center [571, 460] width 41 height 11
click at [648, 466] on code "explore { dimensions { rows { rollup ( order_items . created_at | month ( ) ) /…" at bounding box center [726, 396] width 690 height 223
